Goal: Transaction & Acquisition: Purchase product/service

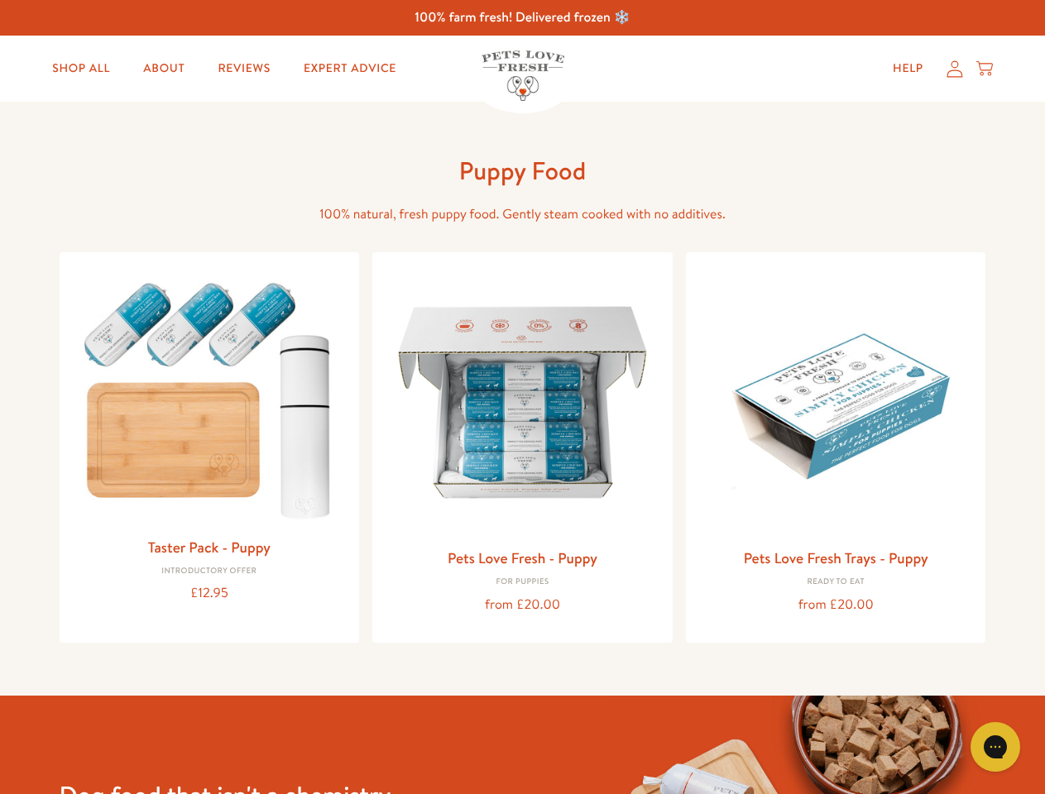
click at [995, 747] on icon "Gorgias live chat" at bounding box center [995, 747] width 16 height 16
